Goal: Task Accomplishment & Management: Use online tool/utility

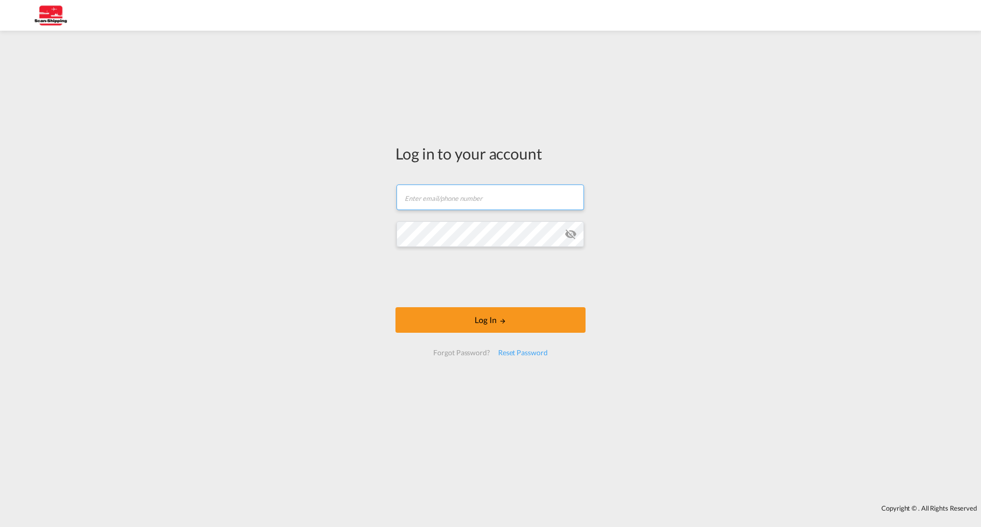
click at [427, 201] on input "text" at bounding box center [489, 197] width 187 height 26
type input "sbore@scan-shipping.com"
click at [485, 325] on button "Log In" at bounding box center [490, 320] width 190 height 26
